Goal: Task Accomplishment & Management: Complete application form

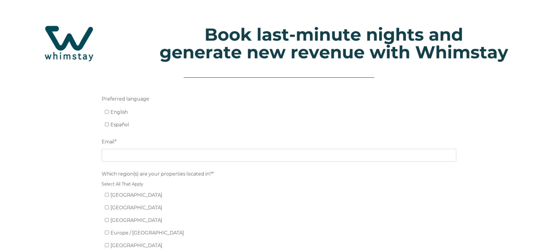
click at [107, 112] on input "English" at bounding box center [107, 112] width 4 height 4
checkbox input "true"
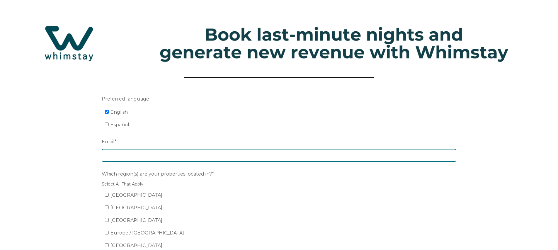
click at [125, 157] on input "Email *" at bounding box center [279, 155] width 355 height 13
type input "[EMAIL_ADDRESS][DOMAIN_NAME]"
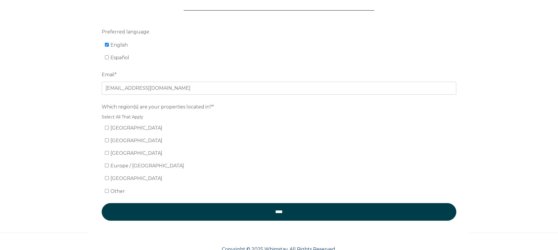
scroll to position [72, 0]
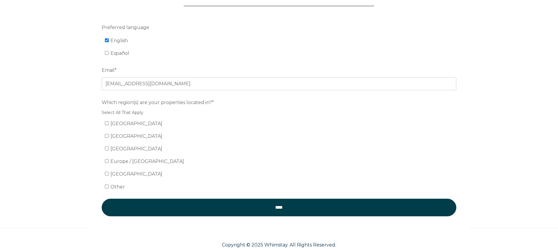
drag, startPoint x: 106, startPoint y: 123, endPoint x: 147, endPoint y: 142, distance: 44.3
click at [107, 123] on input "[GEOGRAPHIC_DATA]" at bounding box center [107, 123] width 4 height 4
checkbox input "true"
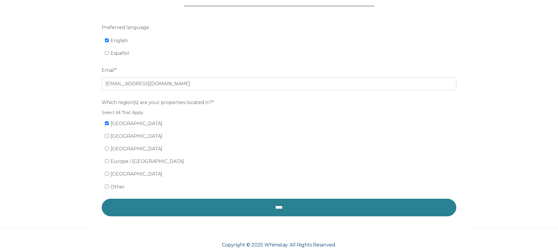
scroll to position [70, 0]
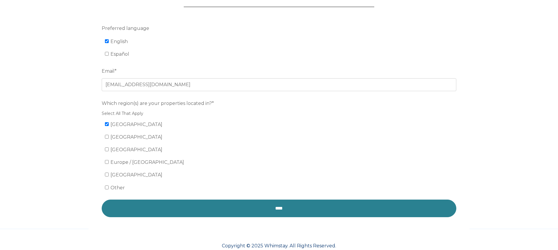
click at [246, 210] on input "****" at bounding box center [279, 209] width 355 height 18
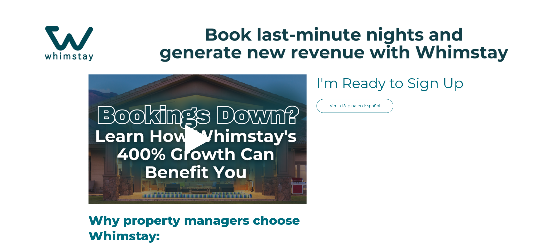
select select "US"
select select "Standard"
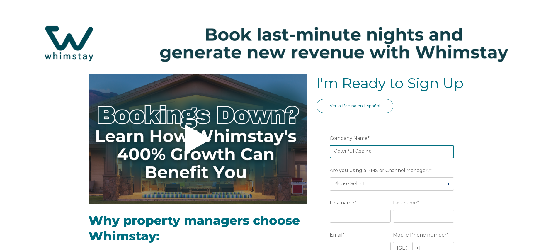
type input "Viewtiful Cabins"
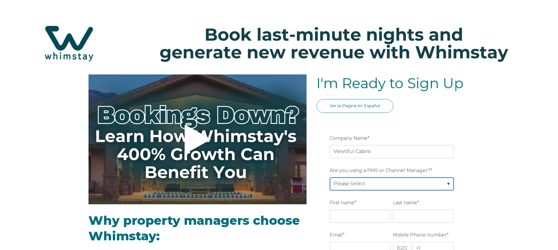
select select "Hostaway"
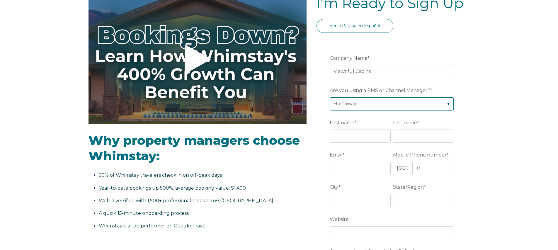
scroll to position [90, 0]
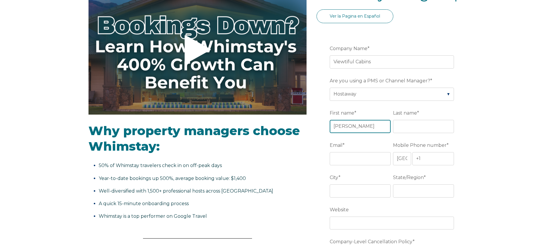
type input "[PERSON_NAME]"
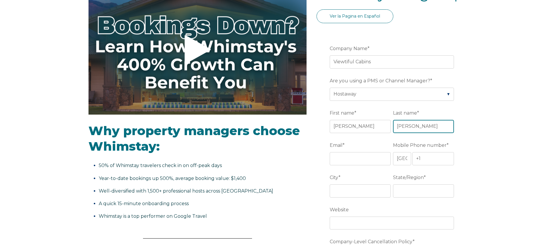
type input "[PERSON_NAME]"
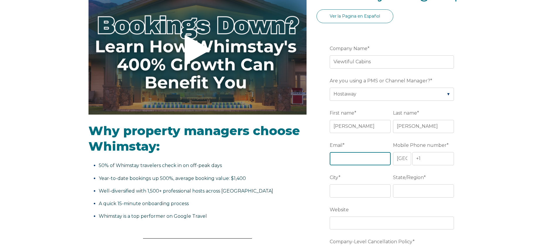
type input "[EMAIL_ADDRESS][DOMAIN_NAME]"
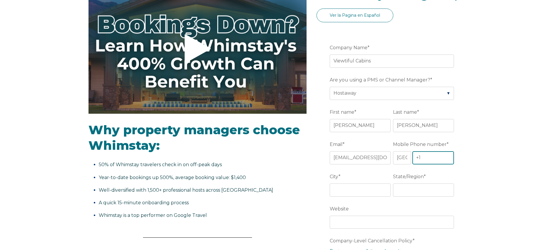
scroll to position [91, 0]
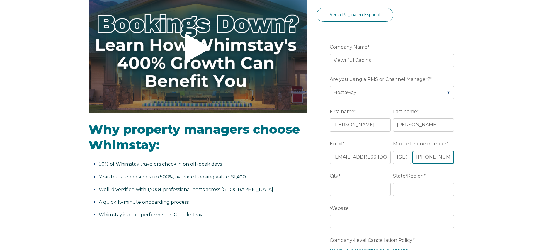
type input "[PHONE_NUMBER]"
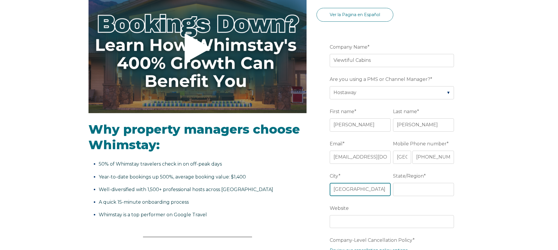
type input "[GEOGRAPHIC_DATA]"
click at [450, 190] on input "State/Region *" at bounding box center [423, 189] width 61 height 13
type input "KY"
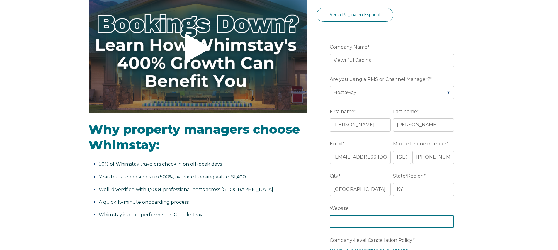
click at [337, 224] on input "Website" at bounding box center [392, 221] width 124 height 13
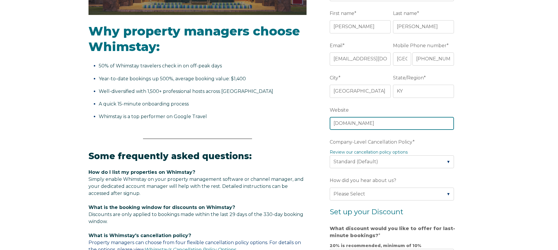
scroll to position [190, 0]
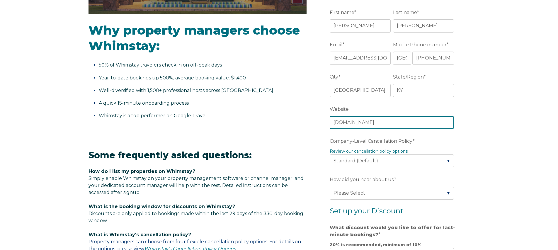
type input "[DOMAIN_NAME]"
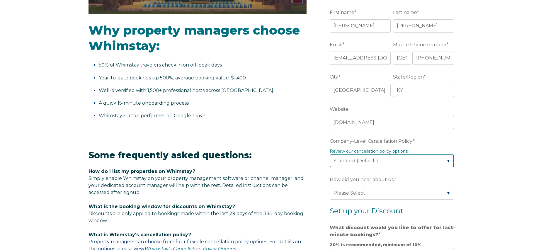
select select "Moderate"
click at [372, 152] on link "Review our cancellation policy options" at bounding box center [369, 151] width 78 height 5
click at [364, 152] on link "Review our cancellation policy options" at bounding box center [369, 151] width 78 height 5
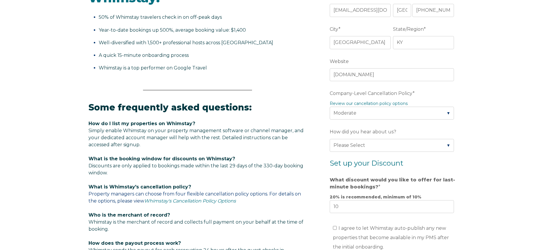
scroll to position [239, 0]
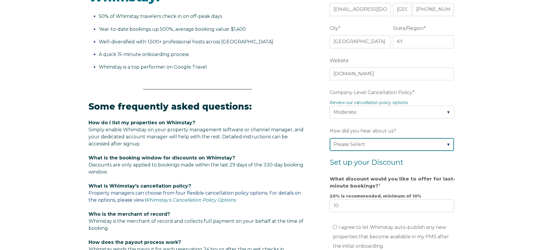
select select "Other"
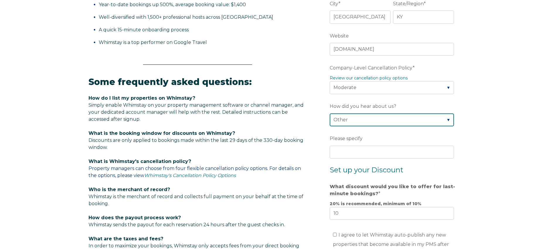
scroll to position [264, 0]
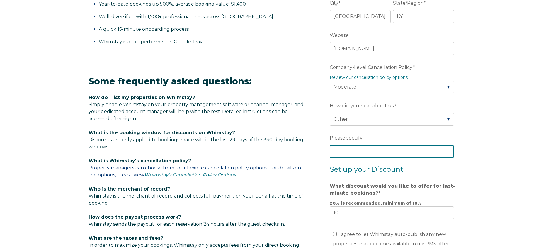
click at [345, 152] on input "Please specify" at bounding box center [392, 151] width 124 height 13
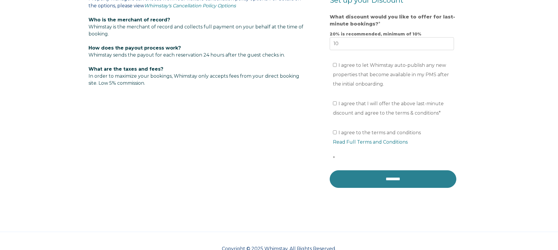
scroll to position [432, 0]
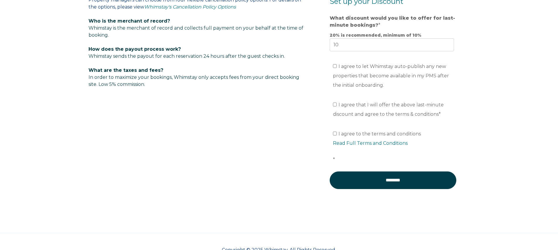
type input "Cabins for You"
drag, startPoint x: 343, startPoint y: 46, endPoint x: 323, endPoint y: 46, distance: 20.2
type input "20"
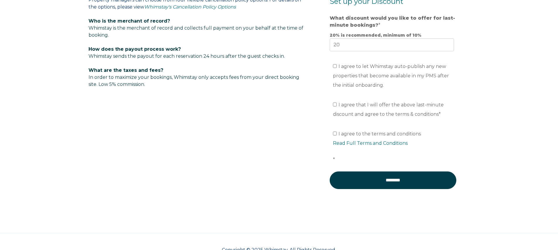
click at [335, 68] on input "I agree to let Whimstay auto-publish any new properties that become available i…" at bounding box center [335, 66] width 4 height 4
checkbox input "true"
click at [336, 106] on input "I agree that I will offer the above last-minute discount and agree to the terms…" at bounding box center [335, 105] width 4 height 4
checkbox input "true"
click at [349, 144] on link "Read Full Terms and Conditions" at bounding box center [370, 143] width 75 height 6
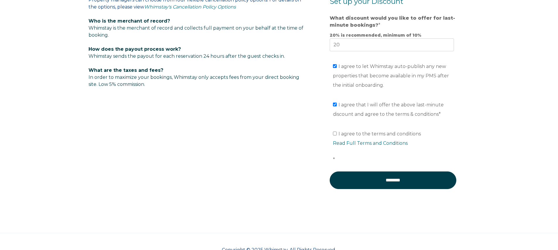
click at [335, 135] on input "I agree to the terms and conditions Read Full Terms and Conditions *" at bounding box center [335, 134] width 4 height 4
checkbox input "true"
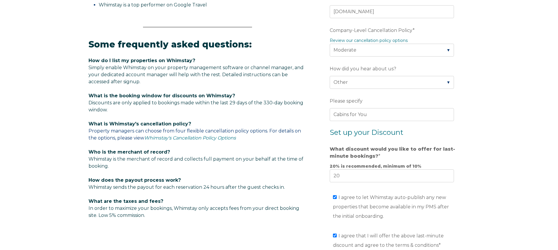
scroll to position [301, 0]
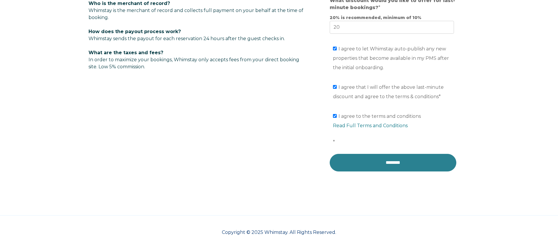
click at [364, 164] on input "********" at bounding box center [393, 163] width 127 height 18
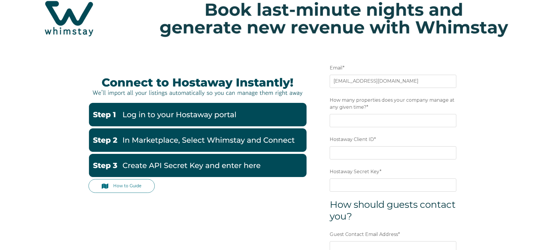
scroll to position [26, 0]
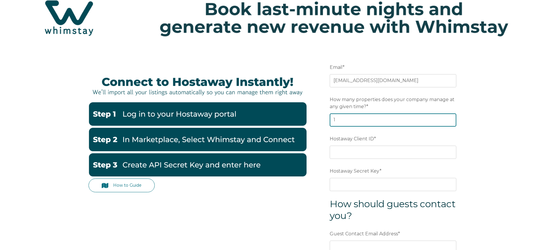
click at [449, 119] on input "1" at bounding box center [393, 119] width 127 height 13
click at [327, 119] on form "Email * mhkoeberlein@me.com Preferred language SDR How many properties does you…" at bounding box center [393, 190] width 153 height 282
type input "8"
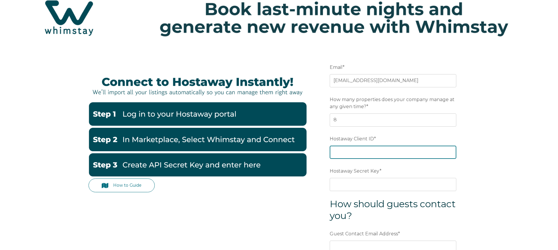
click at [340, 153] on input "Hostaway Client ID *" at bounding box center [393, 152] width 127 height 13
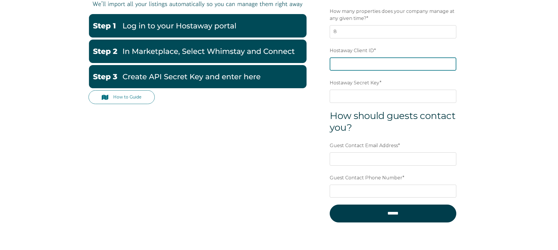
scroll to position [115, 0]
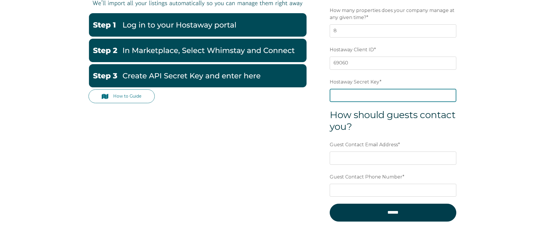
click at [349, 95] on input "Hostaway Secret Key *" at bounding box center [393, 95] width 127 height 13
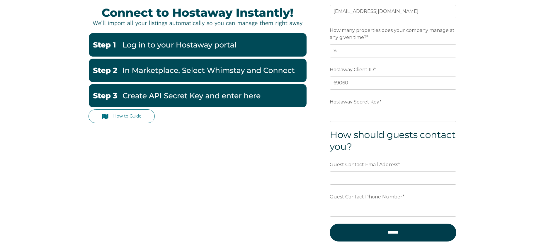
scroll to position [90, 0]
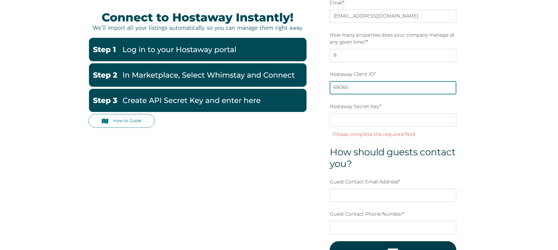
drag, startPoint x: 339, startPoint y: 89, endPoint x: 357, endPoint y: 89, distance: 17.6
click at [357, 89] on input "69060" at bounding box center [393, 87] width 127 height 13
type input "69371"
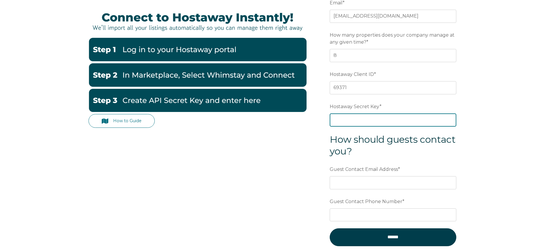
click at [360, 123] on input "Hostaway Secret Key *" at bounding box center [393, 119] width 127 height 13
paste input "2b7e023dd467b12f1d3456f4e64aa48e2f9abedbaab0853a77e67d51885e0ee3"
type input "2b7e023dd467b12f1d3456f4e64aa48e2f9abedbaab0853a77e67d51885e0ee3"
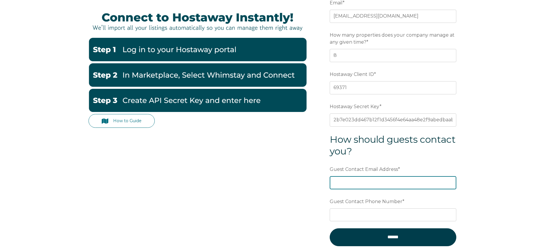
type input "[EMAIL_ADDRESS][DOMAIN_NAME]"
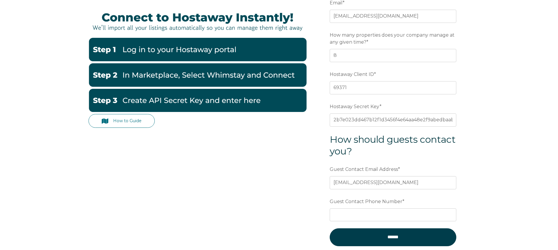
click at [282, 194] on div "How to Guide Email * mhkoeberlein@me.com Preferred language SDR How many proper…" at bounding box center [279, 125] width 381 height 282
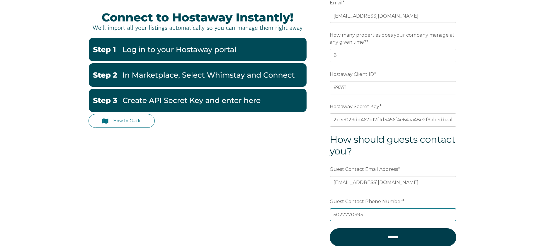
type input "5027770393"
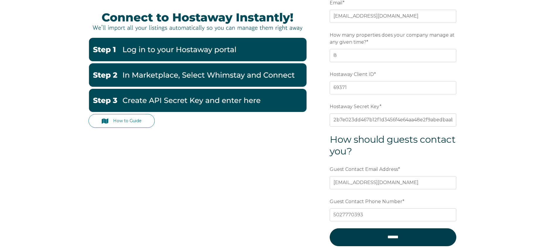
click at [278, 202] on div "How to Guide Email * mhkoeberlein@me.com Preferred language SDR How many proper…" at bounding box center [279, 125] width 381 height 282
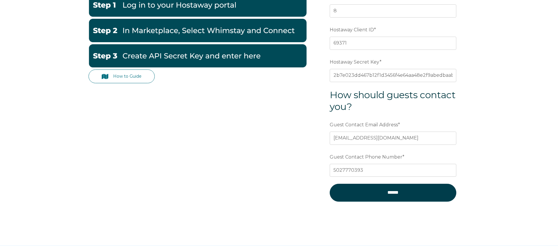
scroll to position [133, 0]
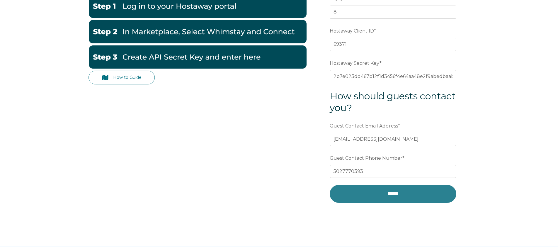
click at [398, 193] on input "******" at bounding box center [393, 194] width 127 height 18
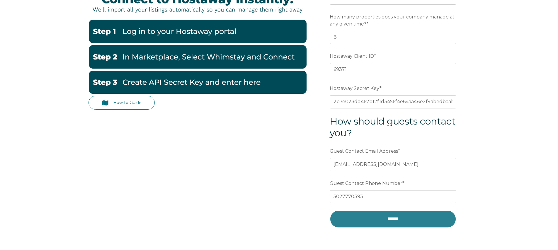
scroll to position [107, 0]
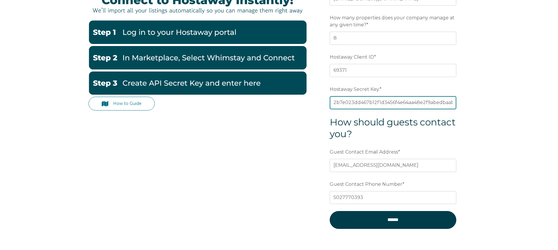
click at [337, 104] on input "2b7e023dd467b12f1d3456f4e64aa48e2f9abedbaab0853a77e67d51885e0ee3" at bounding box center [393, 102] width 127 height 13
drag, startPoint x: 333, startPoint y: 104, endPoint x: 538, endPoint y: 105, distance: 204.7
click at [538, 105] on div "How to Guide Email * mhkoeberlein@me.com Preferred language SDR How many proper…" at bounding box center [279, 120] width 558 height 306
click at [452, 102] on input "2b7e023dd467b12f1d3456f4e64aa48e2f9abedbaab0853a77e67d51885e0ee3" at bounding box center [393, 102] width 127 height 13
drag, startPoint x: 454, startPoint y: 103, endPoint x: 248, endPoint y: 97, distance: 206.2
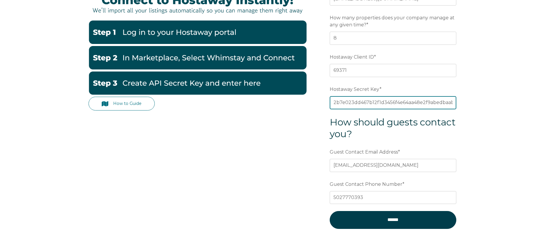
click at [248, 97] on div "How to Guide Email * mhkoeberlein@me.com Preferred language SDR How many proper…" at bounding box center [279, 108] width 381 height 282
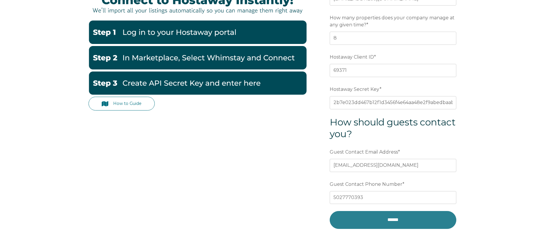
click at [365, 221] on input "******" at bounding box center [393, 220] width 127 height 18
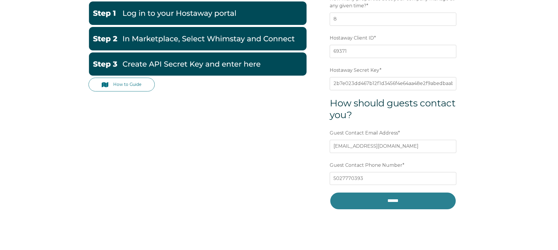
scroll to position [127, 0]
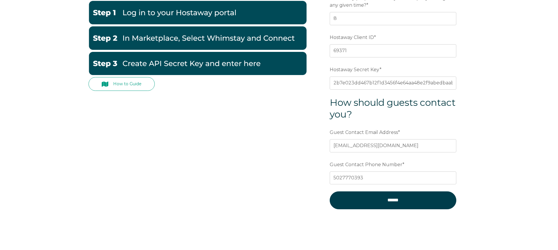
click at [140, 85] on link "How to Guide" at bounding box center [122, 84] width 66 height 14
drag, startPoint x: 345, startPoint y: 52, endPoint x: 353, endPoint y: 52, distance: 8.2
click at [353, 52] on input "69371" at bounding box center [393, 50] width 127 height 13
type input "69060"
drag, startPoint x: 333, startPoint y: 84, endPoint x: 545, endPoint y: 84, distance: 211.4
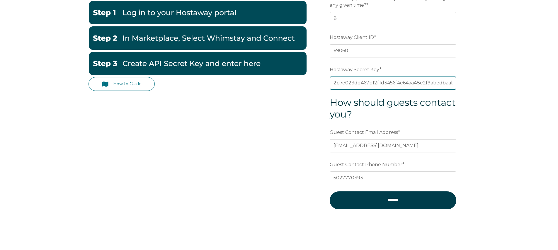
click at [545, 84] on div "How to Guide Email * mhkoeberlein@me.com Preferred language SDR How many proper…" at bounding box center [279, 101] width 558 height 306
paste input "1f4762e66c540bfb02e6be21d002cffaade920703f30e6fad7e342bd079b73ac"
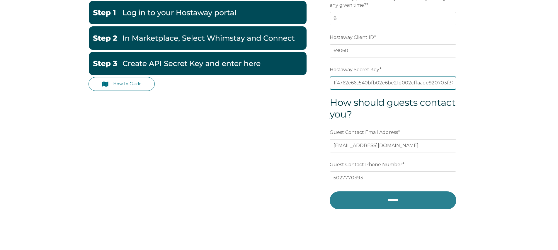
type input "1f4762e66c540bfb02e6be21d002cffaade920703f30e6fad7e342bd079b73ac"
click at [388, 200] on input "******" at bounding box center [393, 200] width 127 height 18
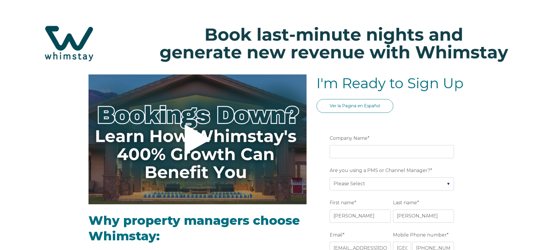
select select "US"
select select "Standard"
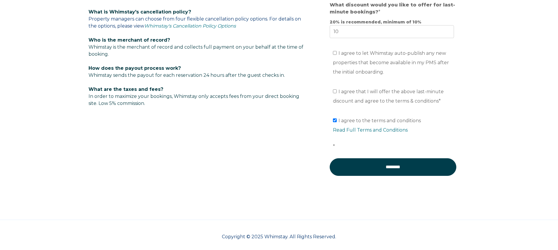
scroll to position [414, 0]
